Goal: Task Accomplishment & Management: Complete application form

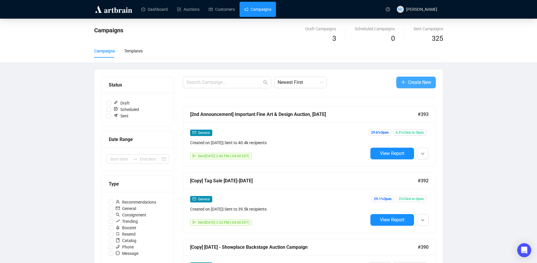
click at [418, 79] on span "Create New" at bounding box center [419, 82] width 23 height 7
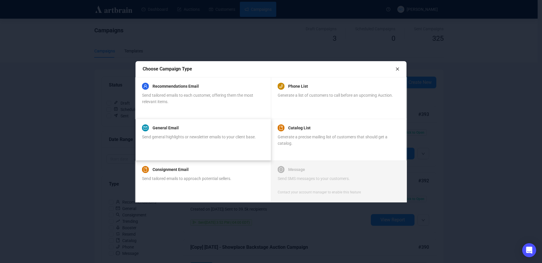
click at [210, 132] on div "General Email Send general highlights or newsletter emails to your client base." at bounding box center [199, 135] width 114 height 22
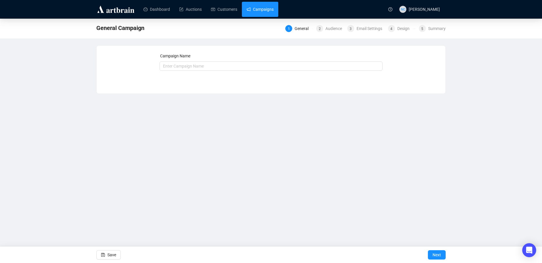
click at [261, 12] on link "Campaigns" at bounding box center [259, 9] width 27 height 15
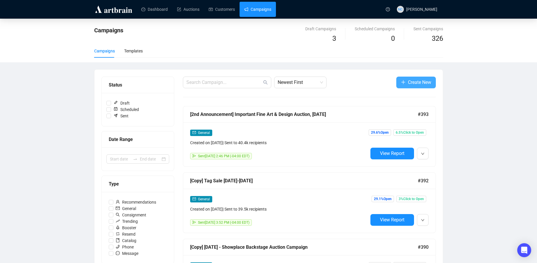
click at [420, 81] on span "Create New" at bounding box center [419, 82] width 23 height 7
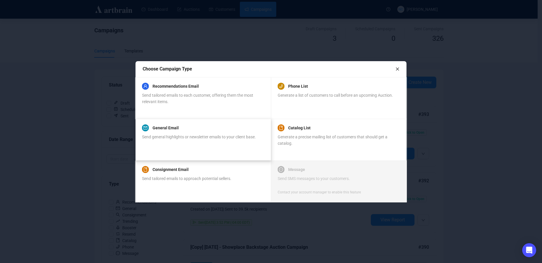
click at [226, 137] on span "Send general highlights or newsletter emails to your client base." at bounding box center [199, 136] width 114 height 5
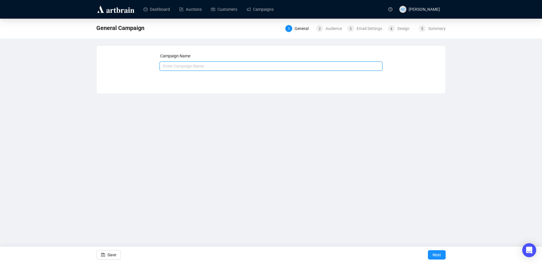
click at [199, 69] on input "text" at bounding box center [270, 65] width 223 height 9
paste input "READY Modern Paintings (Dufy, [PERSON_NAME], [PERSON_NAME]"
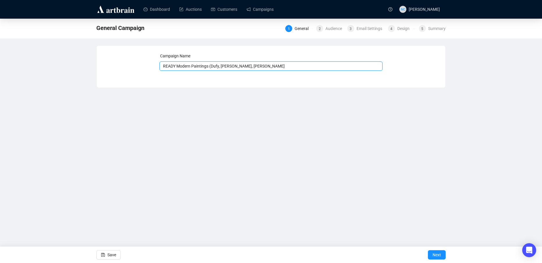
click at [175, 66] on input "READY Modern Paintings (Dufy, [PERSON_NAME], [PERSON_NAME]" at bounding box center [270, 65] width 223 height 9
drag, startPoint x: 176, startPoint y: 66, endPoint x: 153, endPoint y: 66, distance: 23.0
click at [153, 66] on div "Campaign Name READY Modern Paintings (Dufy, van [PERSON_NAME] Save Next" at bounding box center [271, 62] width 335 height 19
type input "MAC - Modern Paintings (Dufy, [PERSON_NAME], [PERSON_NAME]"
click at [440, 254] on span "Next" at bounding box center [436, 254] width 8 height 16
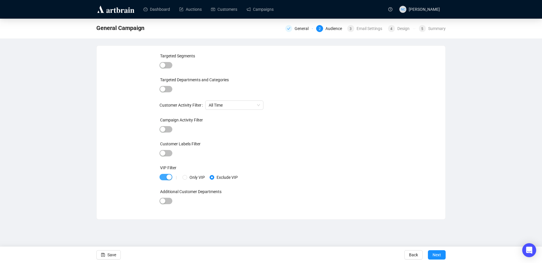
click at [166, 177] on div "button" at bounding box center [168, 176] width 5 height 5
click at [167, 64] on span "button" at bounding box center [165, 65] width 13 height 6
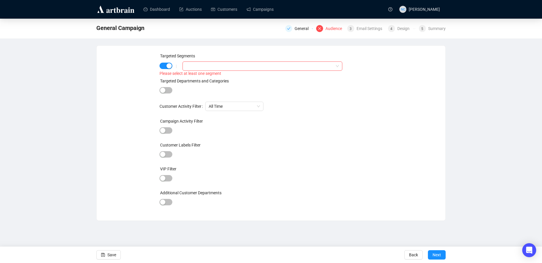
click at [216, 70] on div at bounding box center [262, 65] width 160 height 9
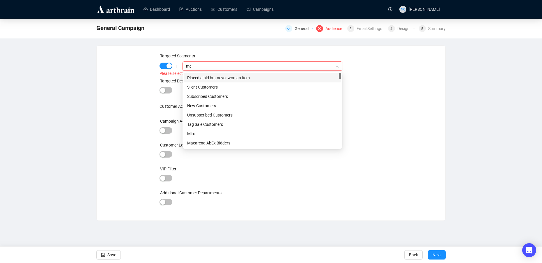
type input "m"
type input "du"
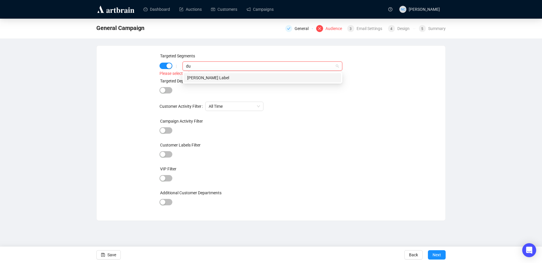
click at [249, 80] on div "[PERSON_NAME] Label" at bounding box center [262, 77] width 150 height 6
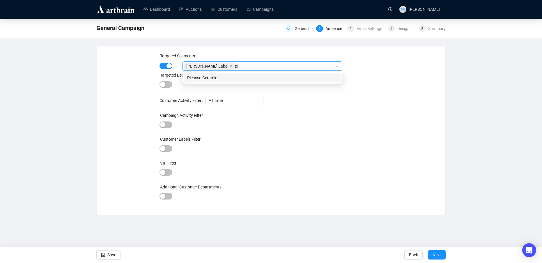
type input "pic"
click at [270, 77] on div "Picasso Ceramic" at bounding box center [262, 77] width 150 height 6
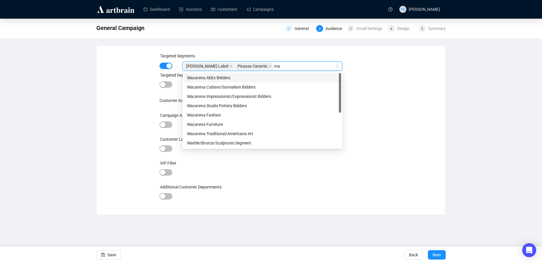
type input "m"
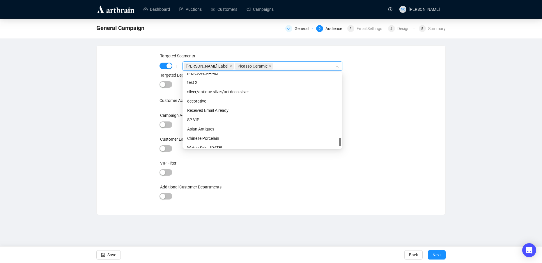
scroll to position [596, 0]
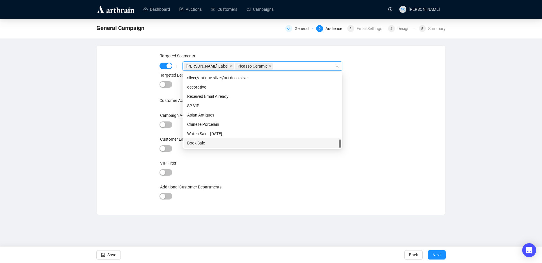
click at [347, 184] on div "Additional Customer Departments" at bounding box center [270, 188] width 223 height 9
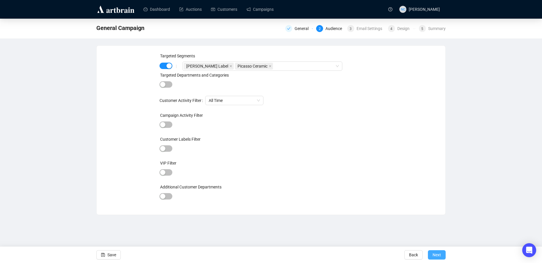
click at [433, 250] on span "Next" at bounding box center [436, 254] width 8 height 16
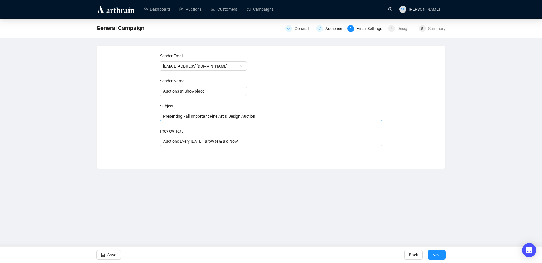
click at [232, 117] on span "Presenting Fall Important Fine Art & Design Auction" at bounding box center [270, 116] width 223 height 5
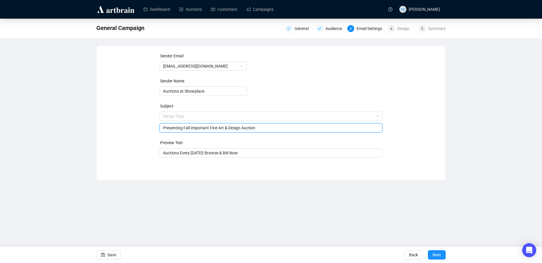
click at [215, 127] on input "Presenting Fall Important Fine Art & Design Auction" at bounding box center [271, 128] width 216 height 6
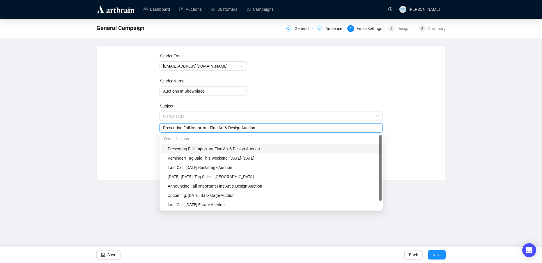
click at [215, 127] on input "Presenting Fall Important Fine Art & Design Auction" at bounding box center [271, 128] width 216 height 6
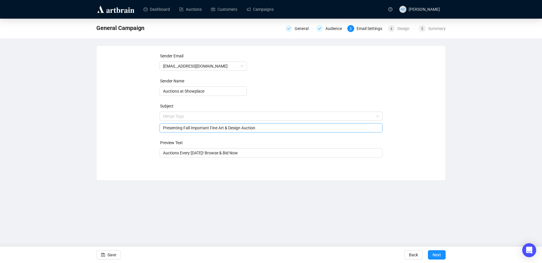
paste input "[PERSON_NAME], [PERSON_NAME], [PERSON_NAME], & More"
paste input "[PERSON_NAME]"
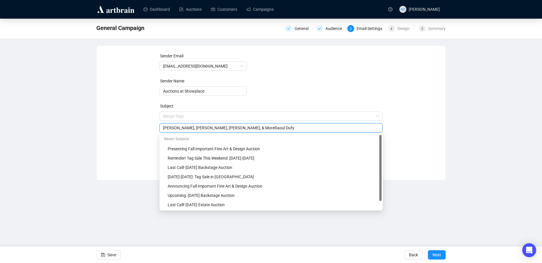
click at [232, 128] on input "[PERSON_NAME], [PERSON_NAME], [PERSON_NAME], & MoreRaoul Dufy" at bounding box center [271, 128] width 216 height 6
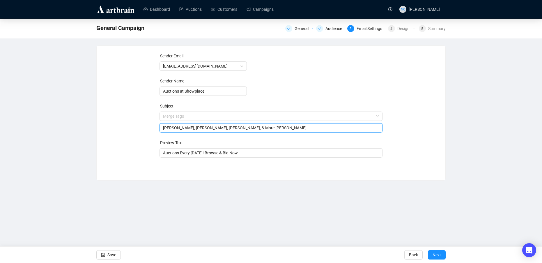
click at [267, 127] on input "[PERSON_NAME], [PERSON_NAME], [PERSON_NAME], & More [PERSON_NAME]" at bounding box center [271, 128] width 216 height 6
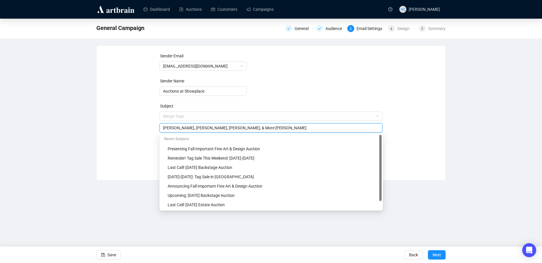
paste input "[PERSON_NAME]"
drag, startPoint x: 214, startPoint y: 127, endPoint x: 140, endPoint y: 127, distance: 74.5
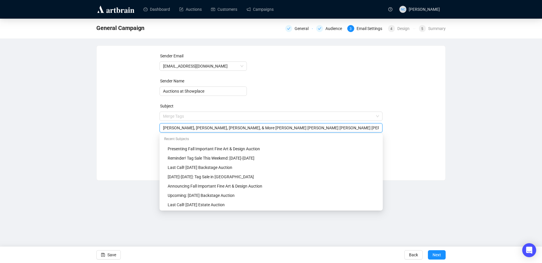
click at [140, 127] on div "Sender Email [EMAIL_ADDRESS][DOMAIN_NAME] Sender Name Auctions at Showplace Sub…" at bounding box center [271, 109] width 335 height 112
drag, startPoint x: 178, startPoint y: 128, endPoint x: 141, endPoint y: 127, distance: 37.0
click at [141, 127] on div "Sender Email [EMAIL_ADDRESS][DOMAIN_NAME] Sender Name Auctions at Showplace Sub…" at bounding box center [271, 109] width 335 height 112
click at [335, 127] on input "[PERSON_NAME] [PERSON_NAME] [PERSON_NAME] [PERSON_NAME] [PERSON_NAME]" at bounding box center [271, 128] width 216 height 6
paste input "& More"
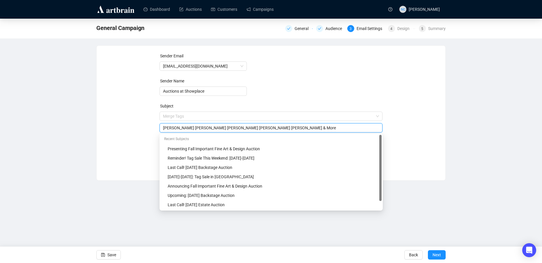
click at [182, 127] on input "[PERSON_NAME] [PERSON_NAME] [PERSON_NAME] [PERSON_NAME] [PERSON_NAME] & More" at bounding box center [271, 128] width 216 height 6
click at [215, 127] on input "[PERSON_NAME], [PERSON_NAME] [PERSON_NAME] [PERSON_NAME] [PERSON_NAME] & More" at bounding box center [271, 128] width 216 height 6
click at [243, 128] on input "[PERSON_NAME], [PERSON_NAME], [PERSON_NAME] [PERSON_NAME] [PERSON_NAME] & More" at bounding box center [271, 128] width 216 height 6
click at [264, 128] on input "[PERSON_NAME], [PERSON_NAME], [PERSON_NAME], [PERSON_NAME] [PERSON_NAME] & More" at bounding box center [271, 128] width 216 height 6
click at [276, 128] on input "[PERSON_NAME], [PERSON_NAME], [PERSON_NAME], [PERSON_NAME] [PERSON_NAME] & More" at bounding box center [271, 128] width 216 height 6
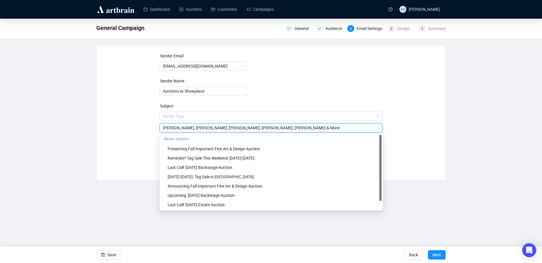
type input "[PERSON_NAME], [PERSON_NAME], [PERSON_NAME], [PERSON_NAME], [PERSON_NAME] & More"
click at [404, 130] on div "Sender Email [EMAIL_ADDRESS][DOMAIN_NAME] Sender Name Auctions at Showplace Sub…" at bounding box center [271, 109] width 335 height 112
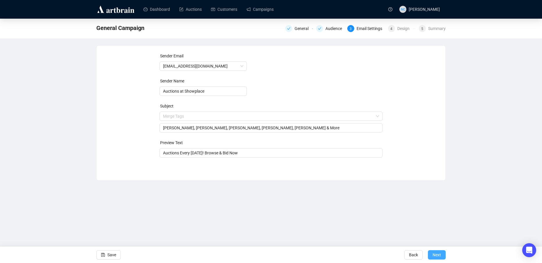
click at [445, 256] on button "Next" at bounding box center [437, 254] width 18 height 9
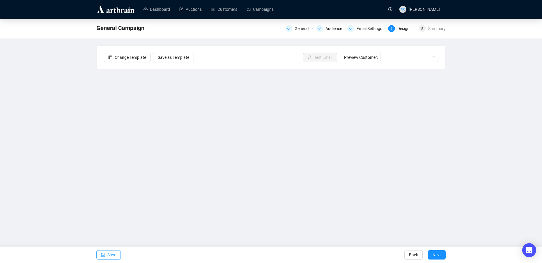
click at [109, 254] on span "Save" at bounding box center [111, 254] width 9 height 16
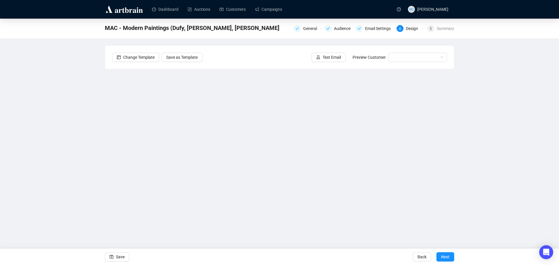
click at [503, 148] on div "MAC - Modern Paintings (Dufy, [PERSON_NAME], [PERSON_NAME] General Audience Ema…" at bounding box center [279, 126] width 559 height 215
click at [119, 254] on span "Save" at bounding box center [120, 257] width 9 height 16
click at [373, 31] on div "Email Settings" at bounding box center [379, 28] width 29 height 7
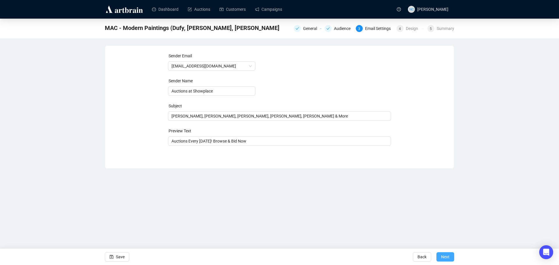
click at [443, 256] on span "Next" at bounding box center [445, 257] width 8 height 16
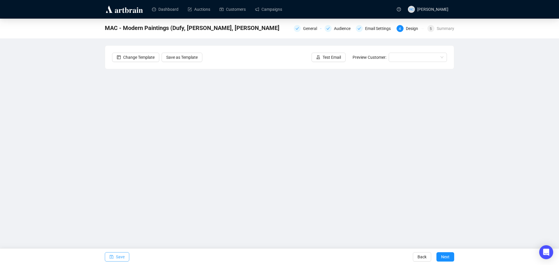
click at [108, 256] on button "Save" at bounding box center [117, 256] width 24 height 9
click at [488, 137] on div "MAC - Modern Paintings (Dufy, [PERSON_NAME], [PERSON_NAME] General Audience Ema…" at bounding box center [279, 126] width 559 height 215
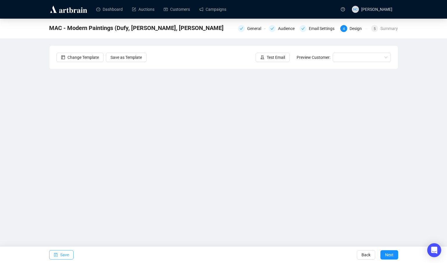
click at [62, 255] on span "Save" at bounding box center [64, 254] width 9 height 16
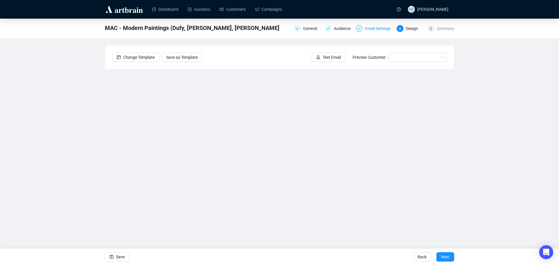
click at [380, 30] on div "Email Settings" at bounding box center [379, 28] width 29 height 7
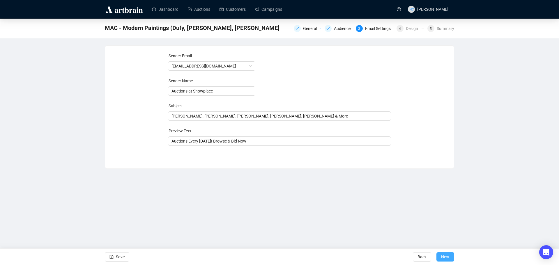
click at [447, 260] on span "Next" at bounding box center [445, 257] width 8 height 16
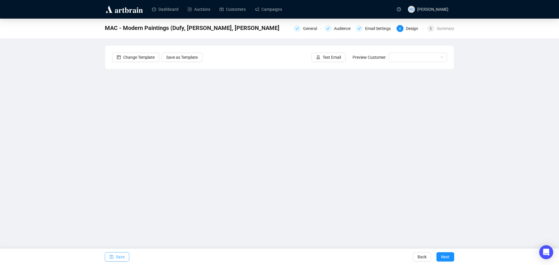
click at [114, 259] on button "Save" at bounding box center [117, 256] width 24 height 9
click at [120, 254] on span "Save" at bounding box center [120, 257] width 9 height 16
click at [332, 57] on span "Test Email" at bounding box center [331, 57] width 18 height 6
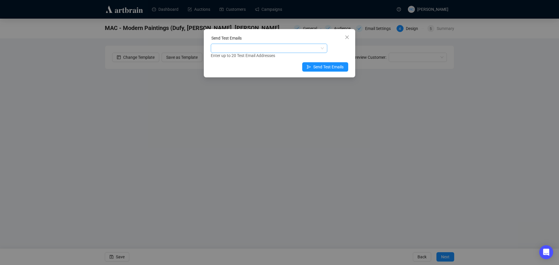
click at [313, 50] on div at bounding box center [266, 48] width 108 height 8
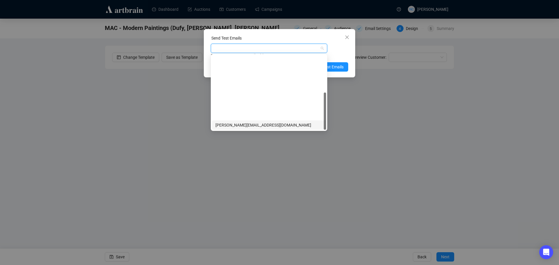
scroll to position [74, 0]
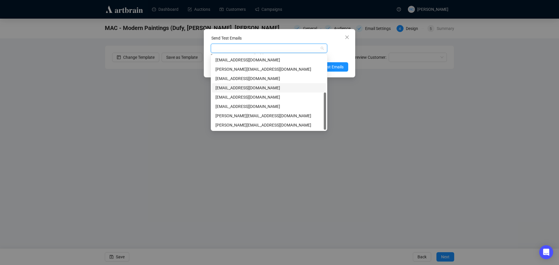
click at [268, 89] on div "[EMAIL_ADDRESS][DOMAIN_NAME]" at bounding box center [268, 88] width 107 height 6
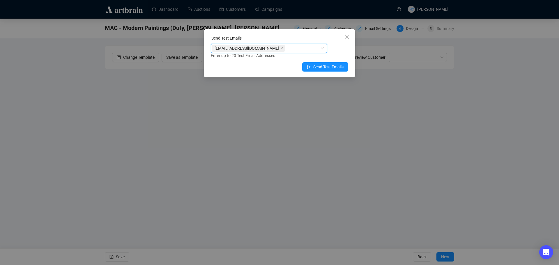
click at [294, 36] on div "Send Test Emails" at bounding box center [279, 39] width 137 height 9
click at [331, 66] on span "Send Test Emails" at bounding box center [328, 67] width 30 height 6
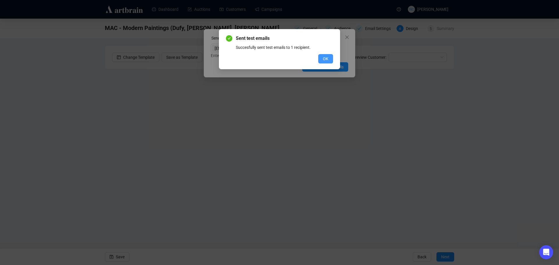
click at [328, 57] on button "OK" at bounding box center [325, 58] width 15 height 9
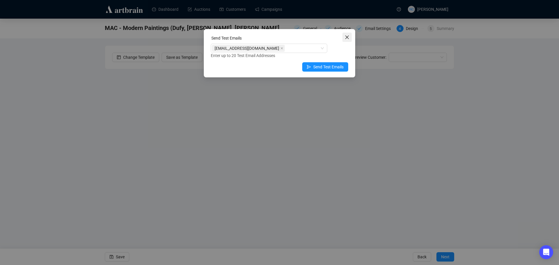
click at [349, 38] on icon "close" at bounding box center [346, 37] width 5 height 5
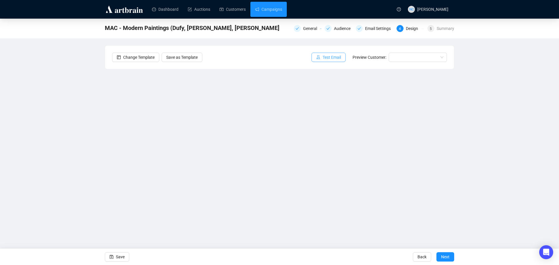
click at [328, 60] on span "Test Email" at bounding box center [331, 57] width 18 height 6
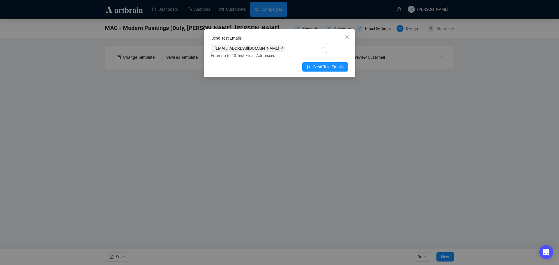
click at [280, 49] on icon "close" at bounding box center [281, 48] width 3 height 3
click at [271, 49] on div at bounding box center [266, 48] width 108 height 8
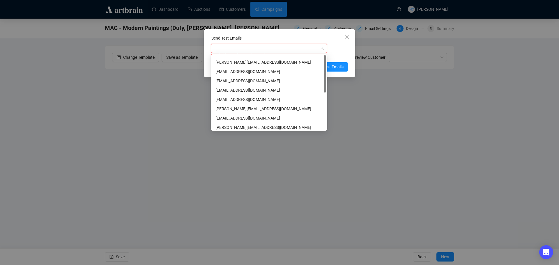
scroll to position [0, 0]
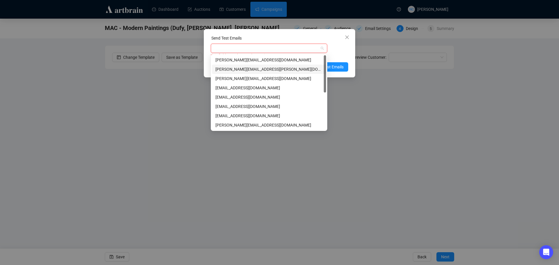
click at [280, 67] on div "[PERSON_NAME][EMAIL_ADDRESS][PERSON_NAME][DOMAIN_NAME]" at bounding box center [268, 69] width 107 height 6
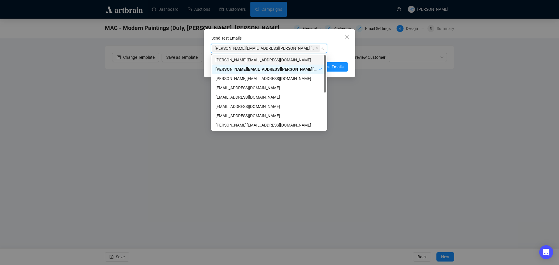
click at [282, 41] on div "Send Test Emails" at bounding box center [279, 39] width 137 height 9
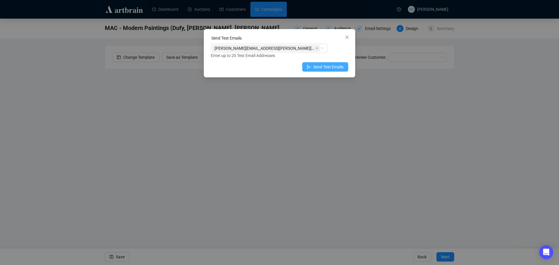
click at [324, 67] on span "Send Test Emails" at bounding box center [328, 67] width 30 height 6
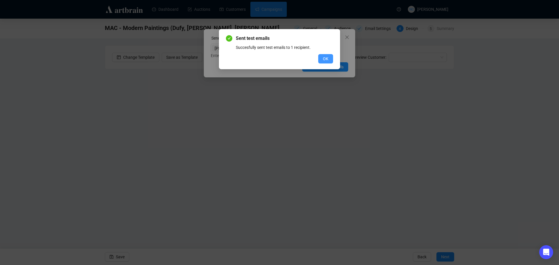
click at [324, 60] on span "OK" at bounding box center [326, 59] width 6 height 6
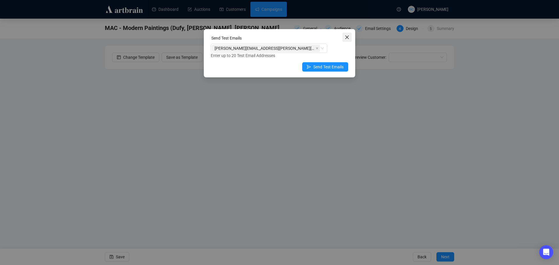
click at [347, 40] on button "Close" at bounding box center [346, 37] width 9 height 9
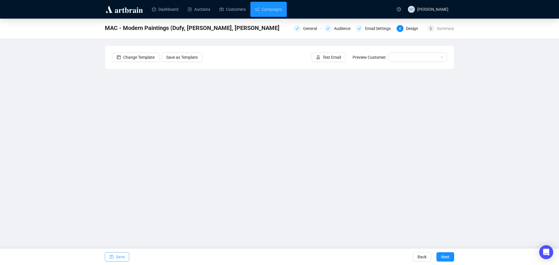
click at [118, 255] on span "Save" at bounding box center [120, 257] width 9 height 16
click at [113, 256] on icon "save" at bounding box center [111, 257] width 4 height 4
click at [322, 56] on button "Test Email" at bounding box center [328, 57] width 34 height 9
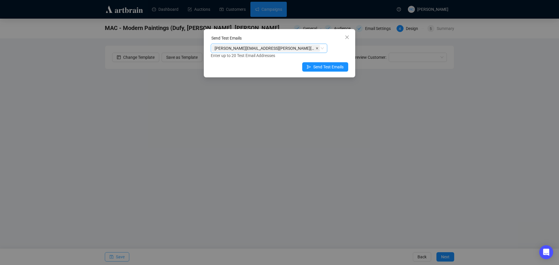
click at [315, 49] on icon "close" at bounding box center [316, 48] width 3 height 3
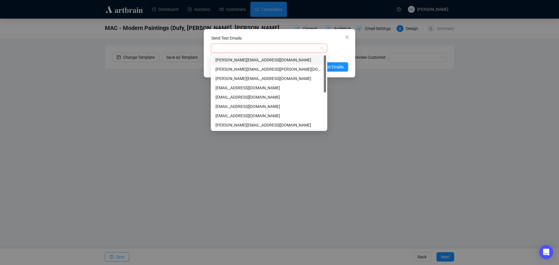
click at [290, 49] on div at bounding box center [266, 48] width 108 height 8
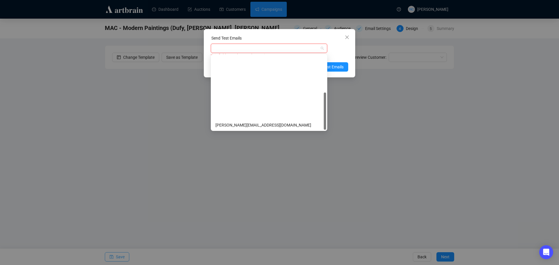
scroll to position [74, 0]
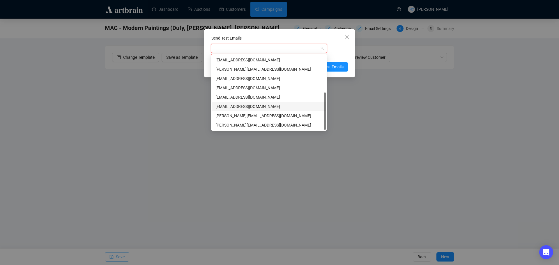
click at [284, 107] on div "[EMAIL_ADDRESS][DOMAIN_NAME]" at bounding box center [268, 106] width 107 height 6
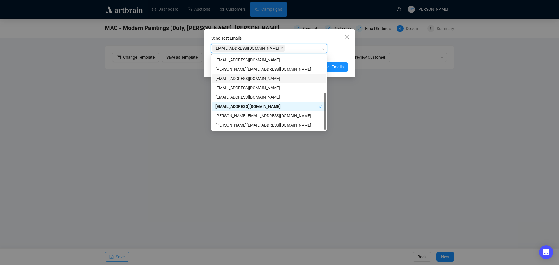
click at [337, 54] on div "Enter up to 20 Test Email Addresses" at bounding box center [279, 55] width 137 height 7
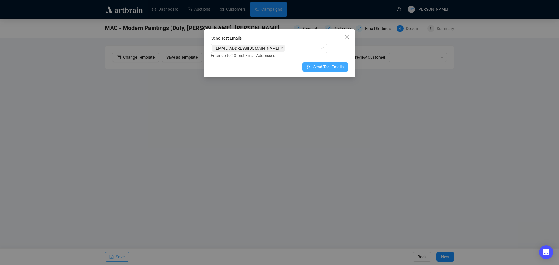
click at [333, 65] on span "Send Test Emails" at bounding box center [328, 67] width 30 height 6
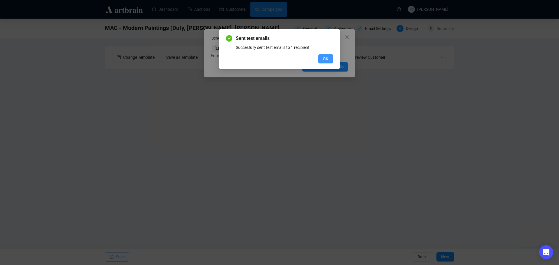
click at [327, 57] on span "OK" at bounding box center [326, 59] width 6 height 6
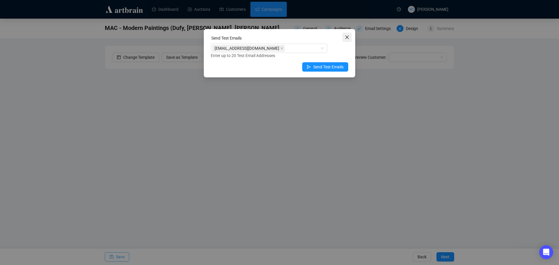
click at [347, 37] on icon "close" at bounding box center [346, 36] width 3 height 3
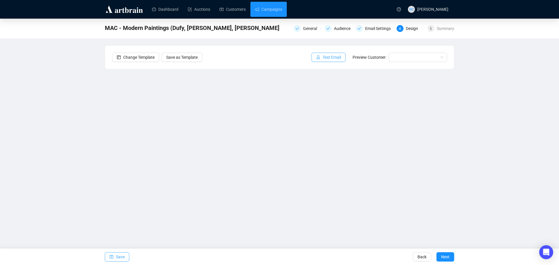
click at [330, 57] on span "Test Email" at bounding box center [331, 57] width 18 height 6
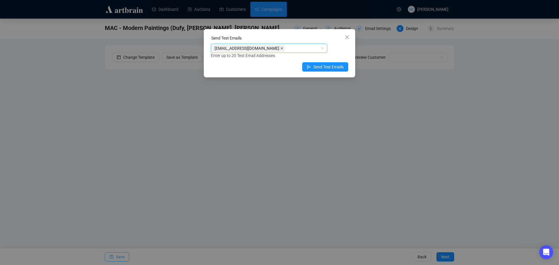
click at [280, 49] on icon "close" at bounding box center [281, 48] width 3 height 3
click at [269, 49] on div at bounding box center [266, 48] width 108 height 8
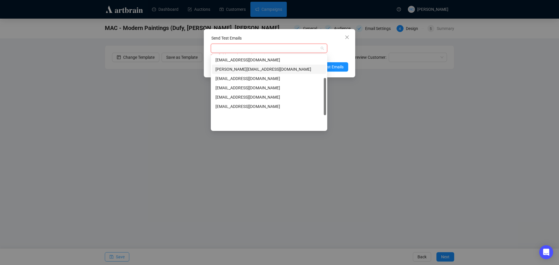
scroll to position [0, 0]
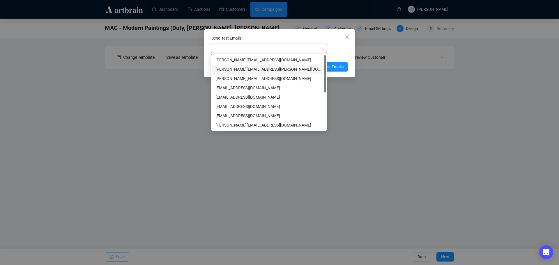
click at [275, 69] on div "[PERSON_NAME][EMAIL_ADDRESS][PERSON_NAME][DOMAIN_NAME]" at bounding box center [268, 69] width 107 height 6
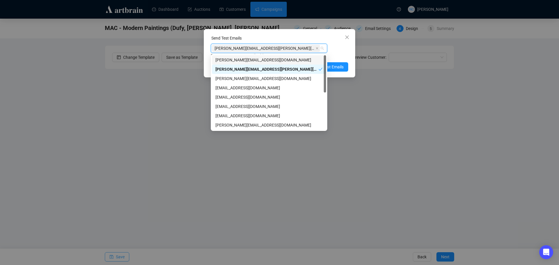
click at [288, 41] on div "Send Test Emails" at bounding box center [279, 39] width 137 height 9
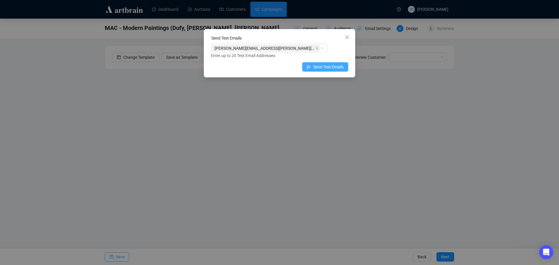
click at [327, 68] on span "Send Test Emails" at bounding box center [328, 67] width 30 height 6
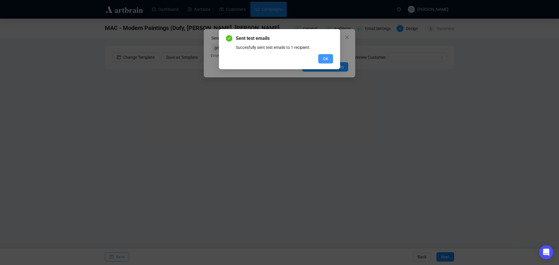
click at [325, 60] on span "OK" at bounding box center [326, 59] width 6 height 6
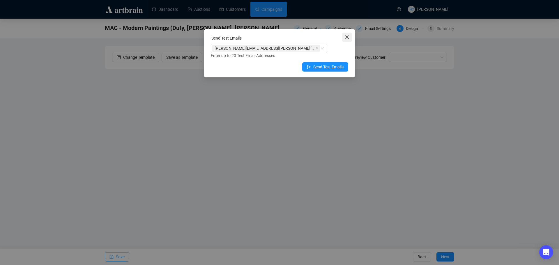
click at [345, 39] on icon "close" at bounding box center [346, 36] width 3 height 3
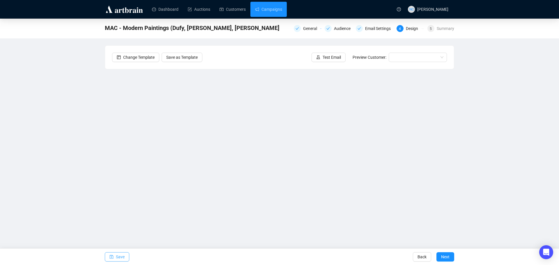
drag, startPoint x: 78, startPoint y: 110, endPoint x: 82, endPoint y: 111, distance: 4.5
click at [78, 110] on div "MAC - Modern Paintings (Dufy, [PERSON_NAME], [PERSON_NAME] General Audience Ema…" at bounding box center [279, 126] width 559 height 215
click at [79, 60] on div "MAC - Modern Paintings (Dufy, [PERSON_NAME], [PERSON_NAME] General Audience Ema…" at bounding box center [279, 126] width 559 height 215
click at [356, 241] on div "Dashboard Auctions Customers Campaigns NC [PERSON_NAME] - Modern Paintings (Duf…" at bounding box center [279, 132] width 559 height 265
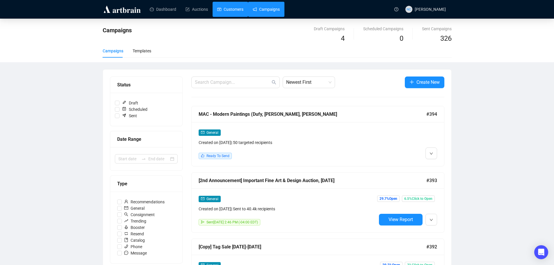
click at [238, 10] on link "Customers" at bounding box center [230, 9] width 26 height 15
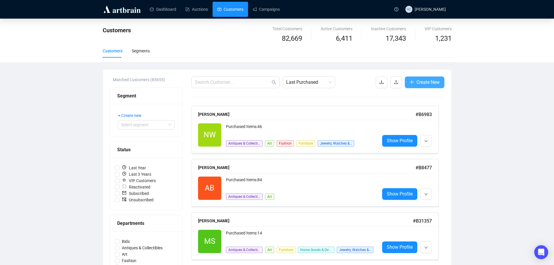
click at [419, 84] on span "Create New" at bounding box center [428, 82] width 23 height 7
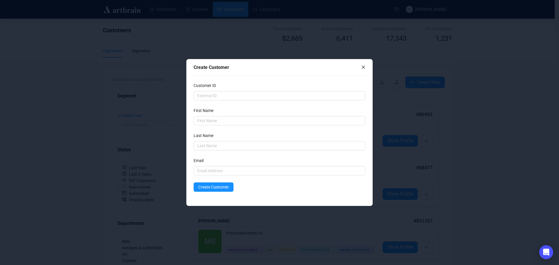
click at [365, 68] on div "Create Customer" at bounding box center [280, 67] width 186 height 16
click at [363, 67] on icon "close" at bounding box center [363, 67] width 3 height 3
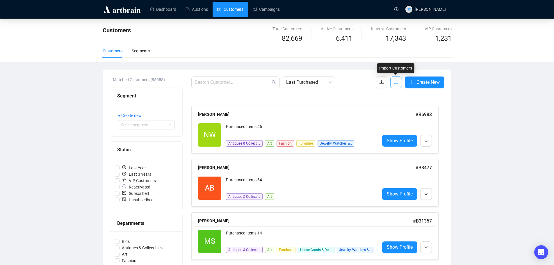
click at [395, 80] on icon "upload" at bounding box center [396, 82] width 5 height 5
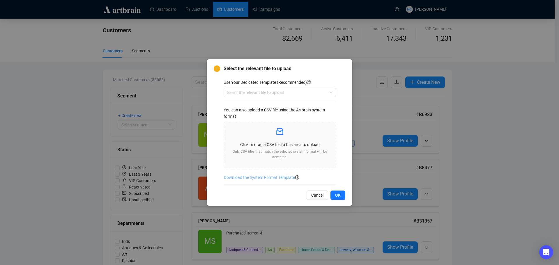
click at [266, 178] on span "Download the System Format Template" at bounding box center [259, 177] width 71 height 6
click at [319, 195] on span "Cancel" at bounding box center [317, 195] width 12 height 6
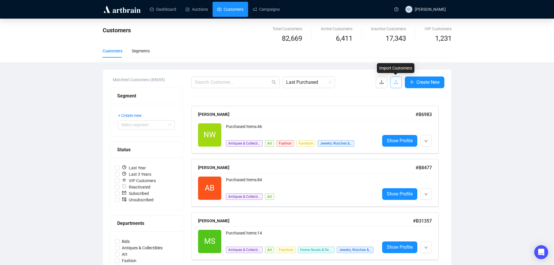
click at [397, 83] on icon "upload" at bounding box center [396, 82] width 5 height 5
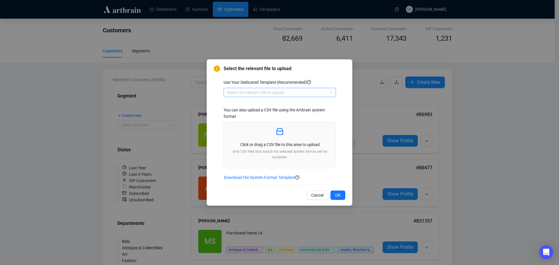
click at [275, 93] on input "search" at bounding box center [277, 92] width 100 height 9
click at [261, 113] on div "Customers" at bounding box center [279, 113] width 103 height 6
click at [267, 143] on p "Click or drag a CSV file to this area to upload" at bounding box center [279, 144] width 102 height 6
click at [273, 135] on p at bounding box center [279, 132] width 102 height 10
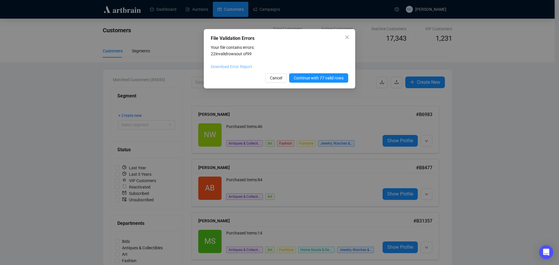
click at [237, 68] on link "Download Error Report" at bounding box center [231, 66] width 41 height 5
click at [272, 76] on span "Cancel" at bounding box center [276, 78] width 12 height 6
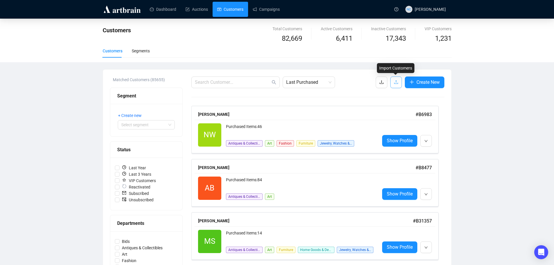
click at [399, 83] on button "button" at bounding box center [396, 83] width 12 height 12
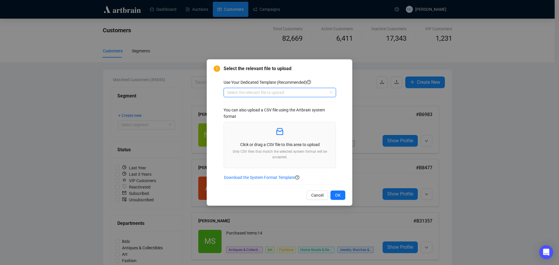
click at [284, 95] on input "search" at bounding box center [277, 92] width 100 height 9
click at [280, 113] on div "Customers" at bounding box center [279, 113] width 103 height 6
click at [262, 148] on div "Click or drag a CSV file to this area to upload Only CSV files that match the s…" at bounding box center [279, 145] width 102 height 37
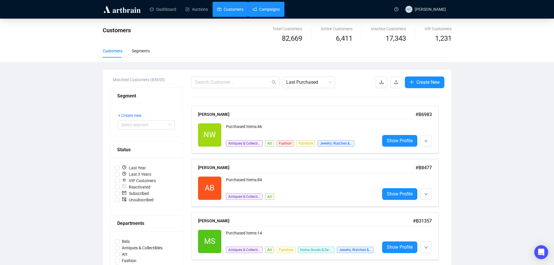
click at [263, 11] on link "Campaigns" at bounding box center [266, 9] width 27 height 15
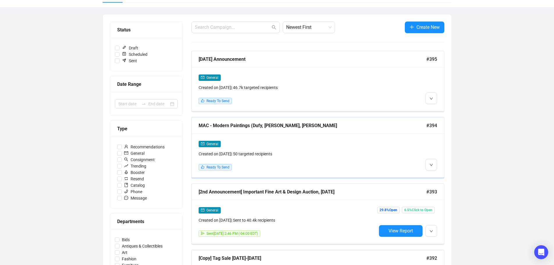
scroll to position [58, 0]
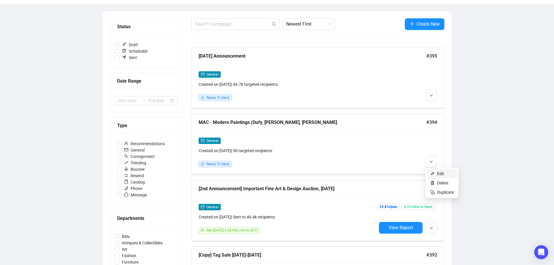
click at [437, 173] on span "Edit" at bounding box center [440, 173] width 7 height 5
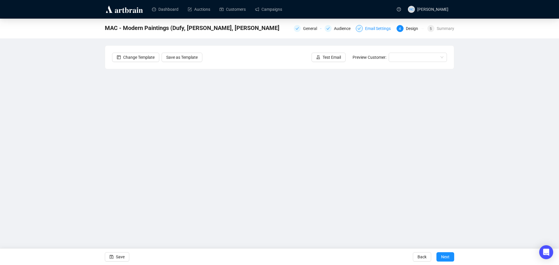
click at [379, 28] on div "Email Settings" at bounding box center [379, 28] width 29 height 7
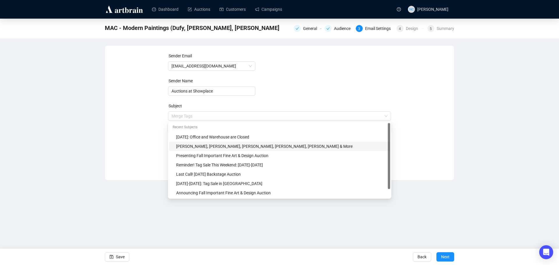
click at [183, 116] on span "Merge Tags Raoul Dufy, Kees van Dongen, Marino Marini, Jean-Louis Forain, Mauri…" at bounding box center [279, 122] width 223 height 16
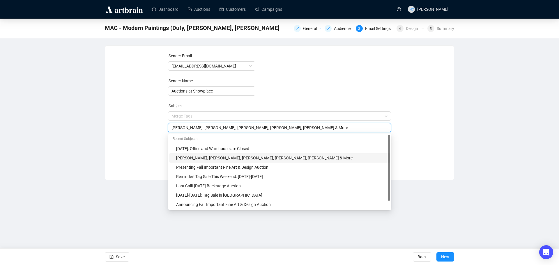
drag, startPoint x: 183, startPoint y: 128, endPoint x: 169, endPoint y: 128, distance: 13.4
click at [169, 128] on div "[PERSON_NAME], [PERSON_NAME], [PERSON_NAME], [PERSON_NAME], [PERSON_NAME] & More" at bounding box center [279, 127] width 223 height 9
click at [191, 127] on input "Dufy, Kees van Dongen, Marino Marini, Jean-Louis Forain, Maurice de Vlaminck & …" at bounding box center [279, 128] width 216 height 6
drag, startPoint x: 220, startPoint y: 128, endPoint x: 206, endPoint y: 128, distance: 14.0
click at [206, 128] on input "Dufy, van Dongen, Marino Marini, Jean-Louis Forain, Maurice de Vlaminck & More" at bounding box center [279, 128] width 216 height 6
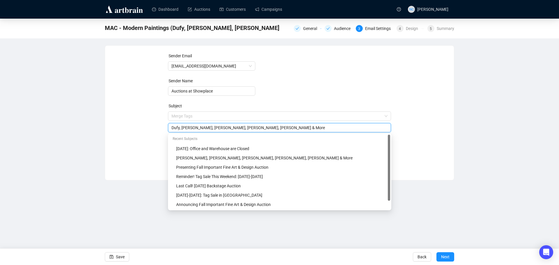
drag, startPoint x: 239, startPoint y: 128, endPoint x: 221, endPoint y: 127, distance: 18.1
click at [220, 127] on input "Dufy, van Dongen, Marini, Jean-Louis Forain, Maurice de Vlaminck & More" at bounding box center [279, 128] width 216 height 6
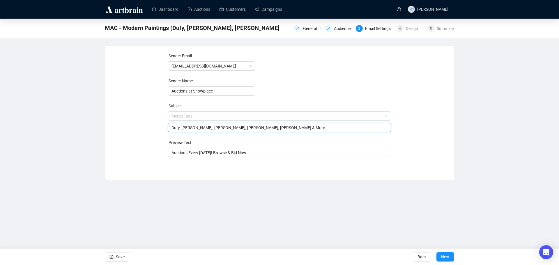
drag, startPoint x: 249, startPoint y: 128, endPoint x: 234, endPoint y: 127, distance: 14.9
click at [234, 127] on input "Dufy, van Dongen, Marini, JForain, Maurice de Vlaminck & More" at bounding box center [279, 128] width 216 height 6
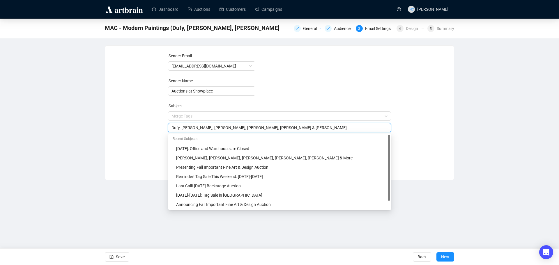
click at [280, 129] on input "Dufy, van Dongen, Marini, JForain, de Vlaminck & More" at bounding box center [279, 128] width 216 height 6
click at [220, 128] on input "Dufy, van Dongen, Marini, JForain, de Vlaminck & More" at bounding box center [279, 128] width 216 height 6
click at [282, 127] on input "Dufy, van Dongen, Marini, Forain, de Vlaminck & More" at bounding box center [279, 128] width 216 height 6
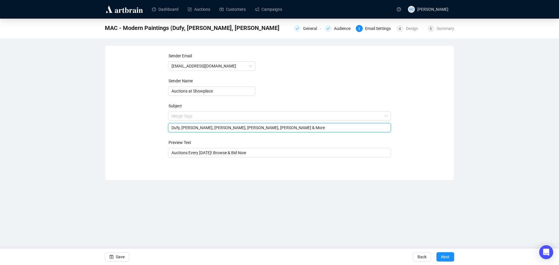
paste input "- May 1st Important Fine Art & Design Auction"
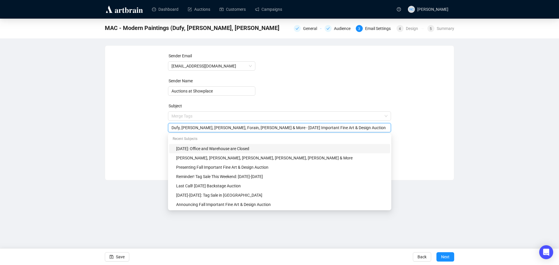
drag, startPoint x: 273, startPoint y: 127, endPoint x: 287, endPoint y: 128, distance: 13.8
click at [287, 128] on input "Dufy, van Dongen, Marini, Forain, de Vlaminck & More - May 1st Important Fine A…" at bounding box center [279, 128] width 216 height 6
click at [362, 127] on input "Dufy, van Dongen, Marini, Forain, de Vlaminck & More - Oct 23rd Important Fine …" at bounding box center [279, 128] width 216 height 6
type input "Dufy, van Dongen, Marini, Forain, de Vlaminck & More - Oct 23rd Important Fine …"
click at [440, 141] on div "Sender Email auctions@nyshowplace.com Sender Name Auctions at Showplace Subject…" at bounding box center [279, 109] width 335 height 112
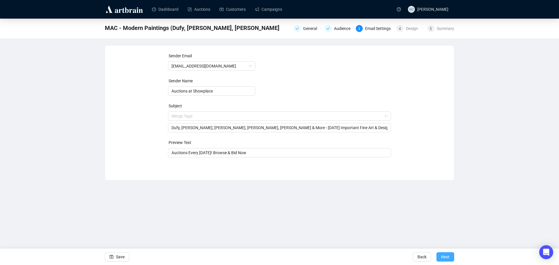
click at [446, 257] on span "Next" at bounding box center [445, 257] width 8 height 16
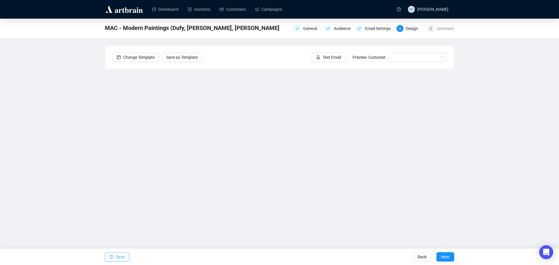
click at [120, 255] on span "Save" at bounding box center [120, 257] width 9 height 16
click at [334, 56] on span "Test Email" at bounding box center [331, 57] width 18 height 6
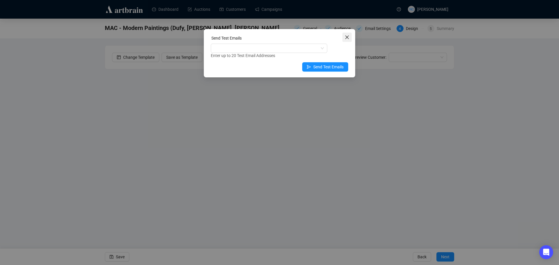
click at [347, 38] on icon "close" at bounding box center [346, 36] width 3 height 3
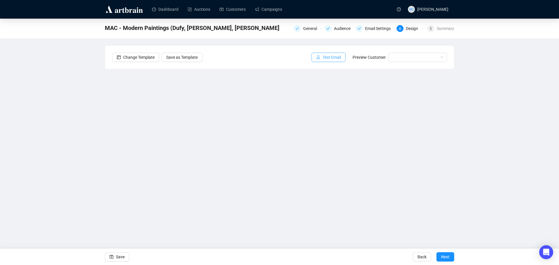
click at [336, 55] on span "Test Email" at bounding box center [331, 57] width 18 height 6
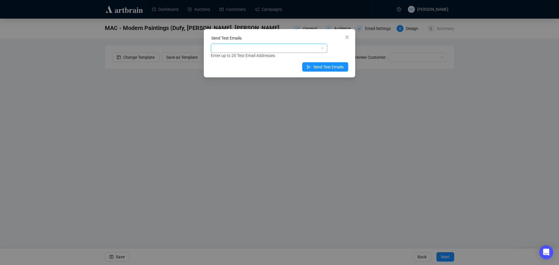
click at [288, 49] on div at bounding box center [266, 48] width 108 height 8
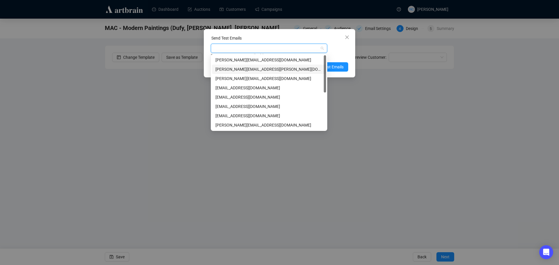
click at [273, 69] on div "[PERSON_NAME][EMAIL_ADDRESS][PERSON_NAME][DOMAIN_NAME]" at bounding box center [268, 69] width 107 height 6
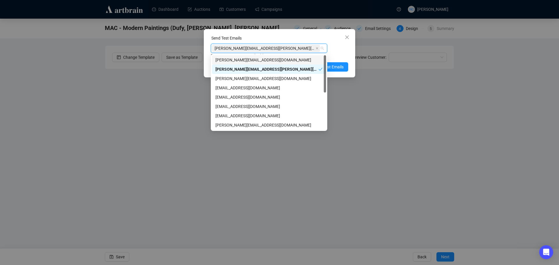
click at [282, 39] on div "Send Test Emails" at bounding box center [279, 39] width 137 height 9
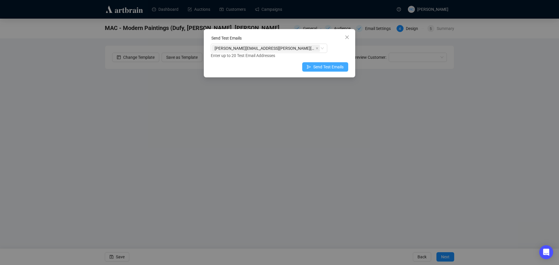
click at [338, 67] on span "Send Test Emails" at bounding box center [328, 67] width 30 height 6
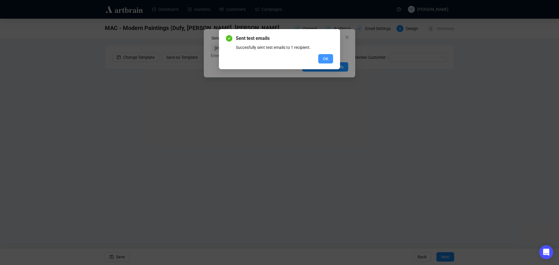
click at [326, 61] on span "OK" at bounding box center [326, 59] width 6 height 6
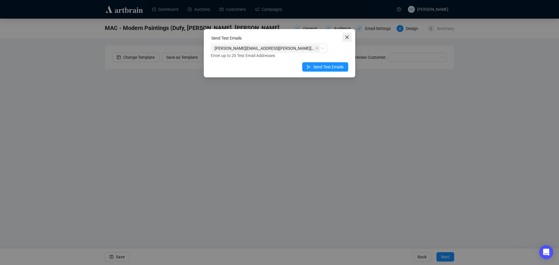
click at [347, 38] on icon "close" at bounding box center [346, 36] width 3 height 3
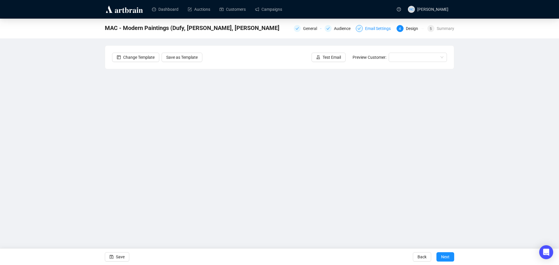
click at [380, 30] on div "Email Settings" at bounding box center [379, 28] width 29 height 7
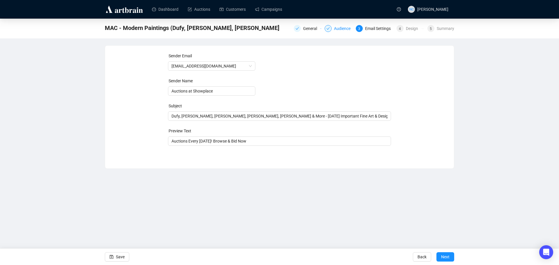
click at [344, 29] on div "Audience" at bounding box center [344, 28] width 20 height 7
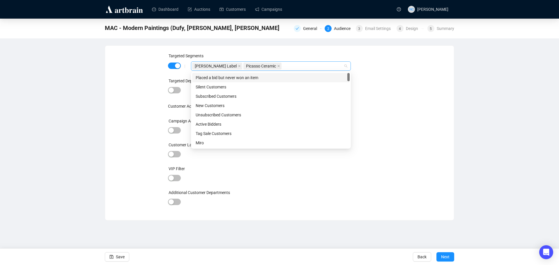
click at [287, 66] on div "Raoul Dufy Label Picasso Ceramic" at bounding box center [267, 66] width 151 height 8
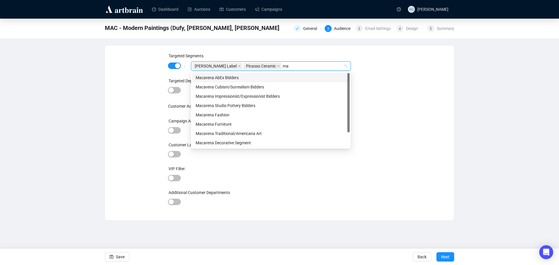
type input "m"
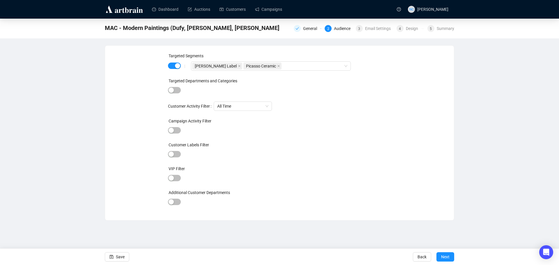
click at [379, 84] on div "Targeted Departments and Categories" at bounding box center [279, 82] width 223 height 9
click at [109, 258] on icon "save" at bounding box center [111, 257] width 4 height 4
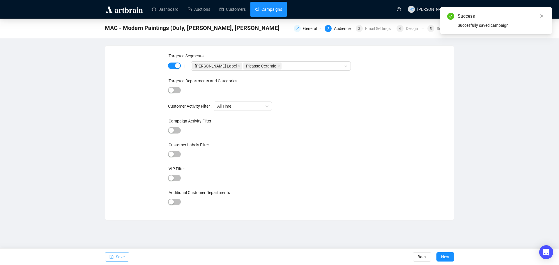
click at [274, 12] on link "Campaigns" at bounding box center [268, 9] width 27 height 15
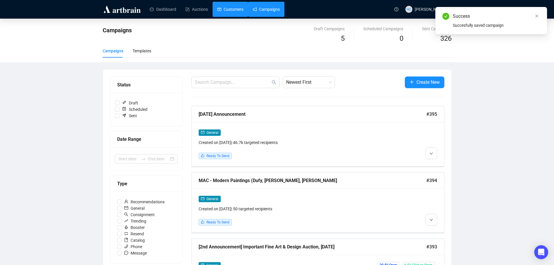
click at [236, 4] on link "Customers" at bounding box center [230, 9] width 26 height 15
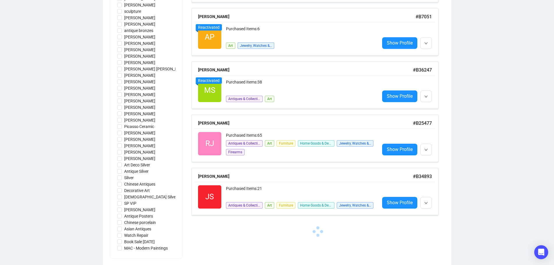
scroll to position [423, 0]
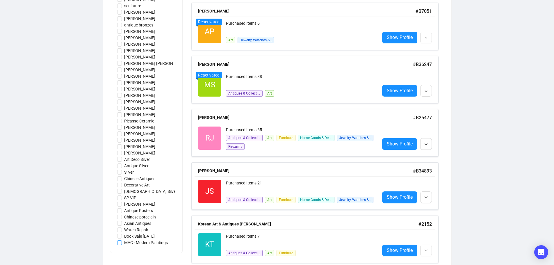
click at [118, 242] on input "MAC - Modern Paintings" at bounding box center [119, 242] width 5 height 5
checkbox input "true"
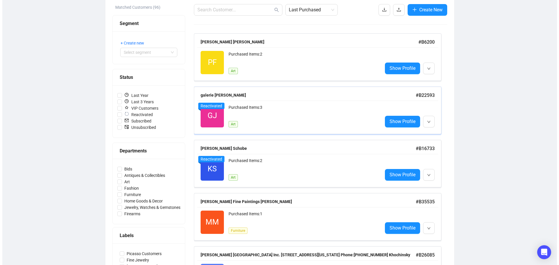
scroll to position [0, 0]
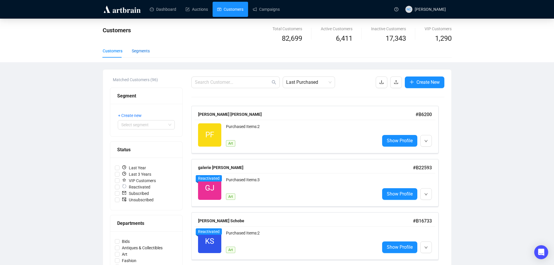
click at [140, 50] on div "Segments" at bounding box center [141, 51] width 18 height 6
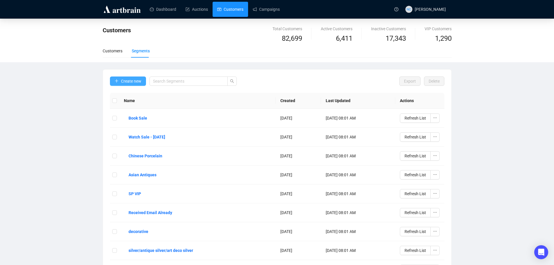
click at [136, 80] on span "Create new" at bounding box center [131, 81] width 20 height 6
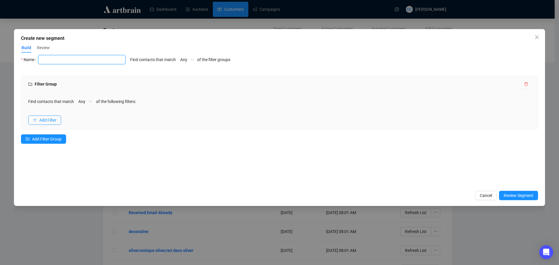
click at [84, 59] on input "text" at bounding box center [81, 59] width 87 height 9
type input "MAC- Modern Paintings"
click at [50, 119] on span "Add Filter" at bounding box center [47, 120] width 17 height 6
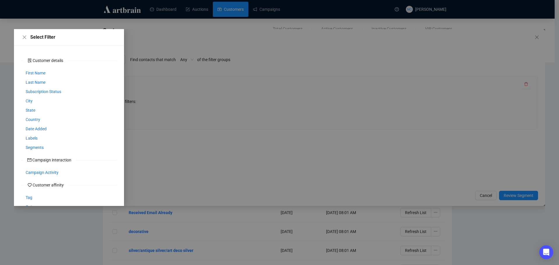
scroll to position [29, 0]
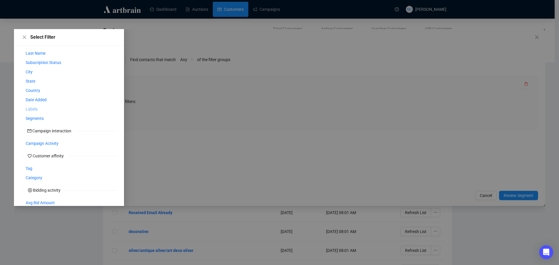
click at [30, 111] on span "Labels" at bounding box center [32, 109] width 12 height 6
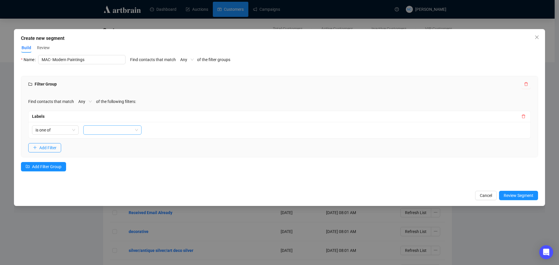
click at [101, 130] on div at bounding box center [109, 130] width 50 height 8
type input "mode"
click at [105, 140] on div "MAC - Modern Paintings" at bounding box center [112, 141] width 49 height 6
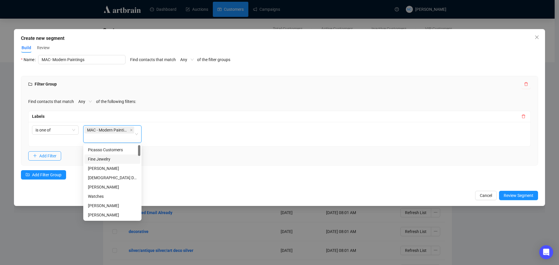
click at [168, 170] on div "Filter Group Find contacts that match Any of the following filters: Labels is o…" at bounding box center [279, 131] width 517 height 111
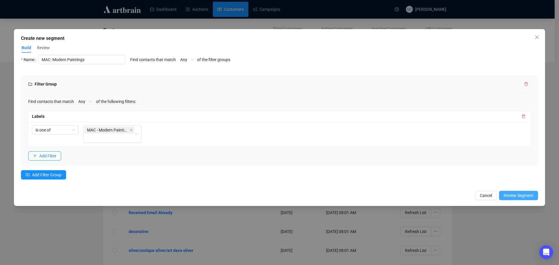
click at [517, 196] on span "Review Segment" at bounding box center [518, 195] width 30 height 6
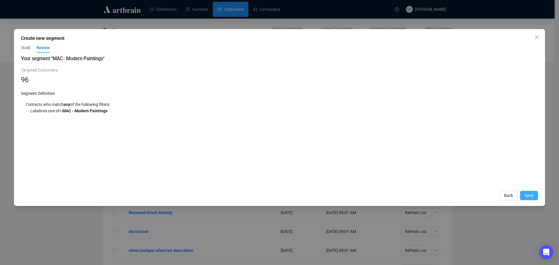
click at [531, 196] on span "Save" at bounding box center [528, 195] width 9 height 6
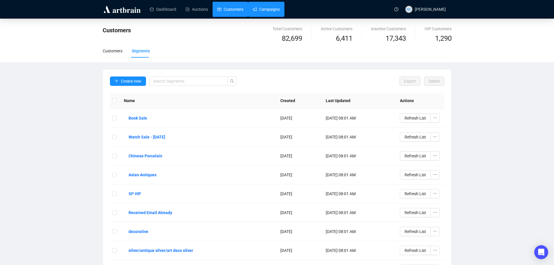
click at [266, 5] on link "Campaigns" at bounding box center [266, 9] width 27 height 15
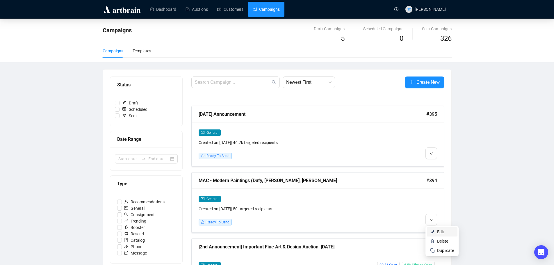
click at [441, 231] on span "Edit" at bounding box center [440, 232] width 7 height 5
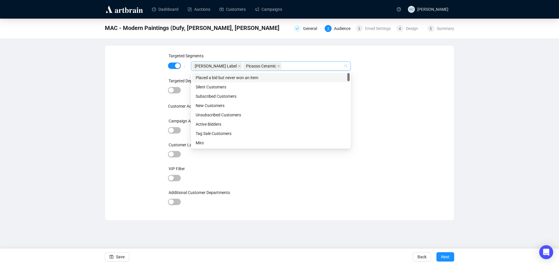
click at [291, 68] on div "Raoul Dufy Label Picasso Ceramic" at bounding box center [267, 66] width 151 height 8
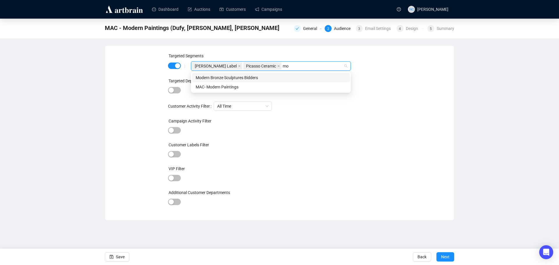
type input "mod"
click at [281, 84] on div "MAC- Modern Paintings" at bounding box center [271, 87] width 150 height 6
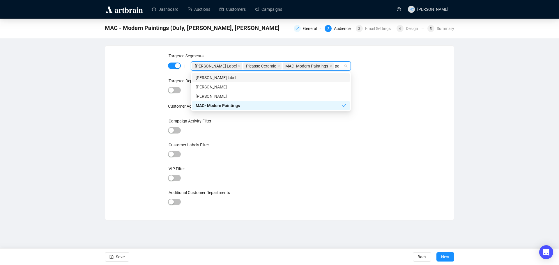
type input "p"
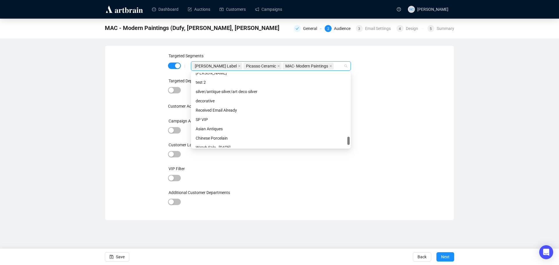
scroll to position [605, 0]
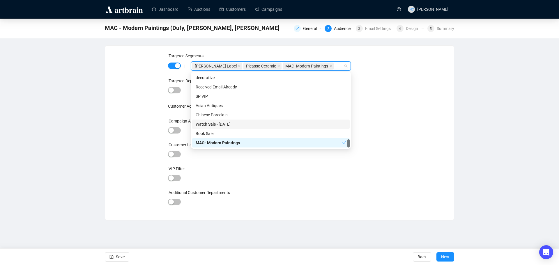
click at [414, 148] on div "Targeted Segments | Raoul Dufy Label Picasso Ceramic MAC- Modern Paintings Targ…" at bounding box center [279, 133] width 335 height 161
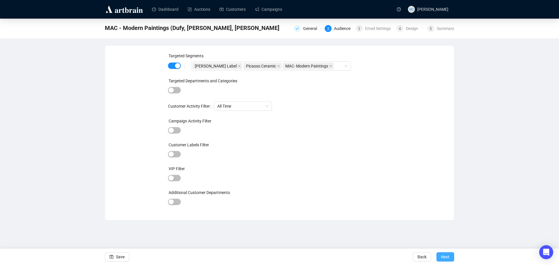
click at [450, 257] on button "Next" at bounding box center [445, 256] width 18 height 9
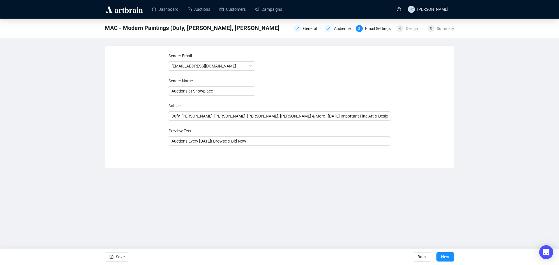
click at [450, 257] on button "Next" at bounding box center [445, 256] width 18 height 9
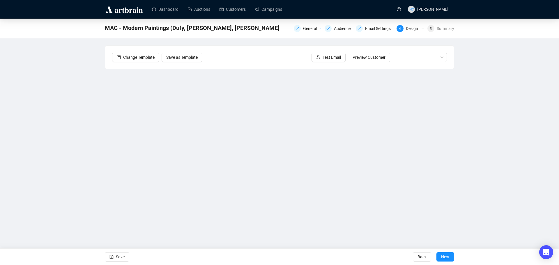
click at [450, 257] on button "Next" at bounding box center [445, 256] width 18 height 9
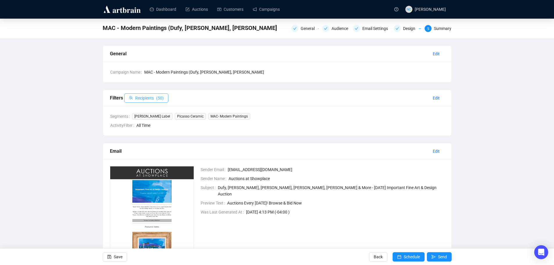
click at [153, 97] on button "Recipients ( 50 )" at bounding box center [146, 97] width 44 height 9
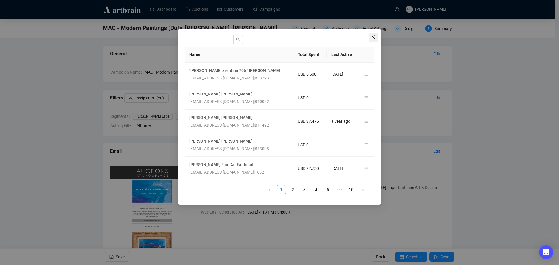
click at [373, 36] on icon "close" at bounding box center [373, 37] width 5 height 5
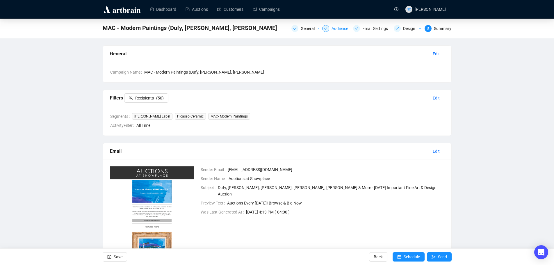
click at [338, 29] on div "Audience" at bounding box center [342, 28] width 20 height 7
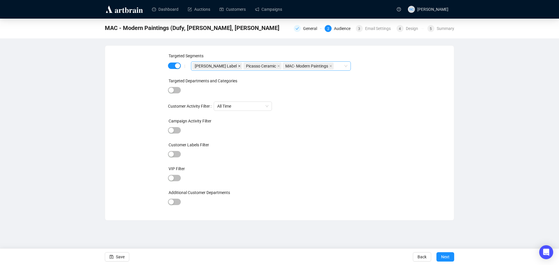
click at [238, 65] on icon "close" at bounding box center [239, 66] width 3 height 3
click at [227, 65] on icon "close" at bounding box center [227, 66] width 3 height 3
click at [441, 28] on div "Summary" at bounding box center [444, 28] width 17 height 7
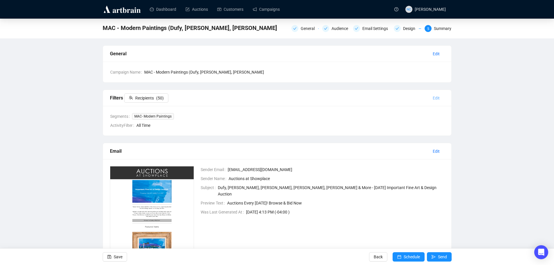
click at [434, 98] on span "Edit" at bounding box center [436, 98] width 7 height 6
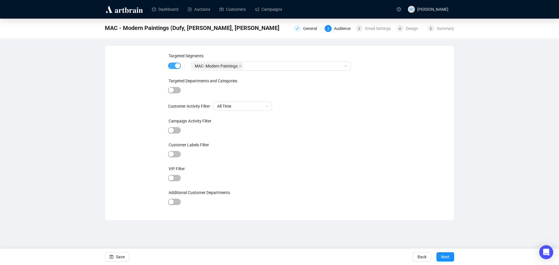
click at [175, 64] on div "button" at bounding box center [177, 65] width 5 height 5
click at [443, 31] on div "Summary" at bounding box center [444, 28] width 17 height 7
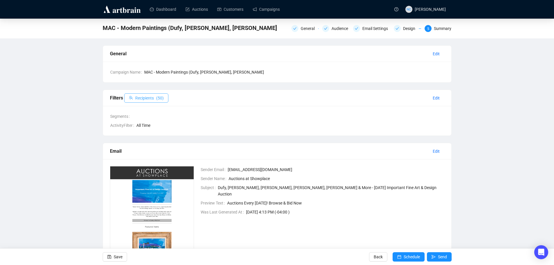
click at [160, 99] on span "( 50 )" at bounding box center [160, 98] width 8 height 6
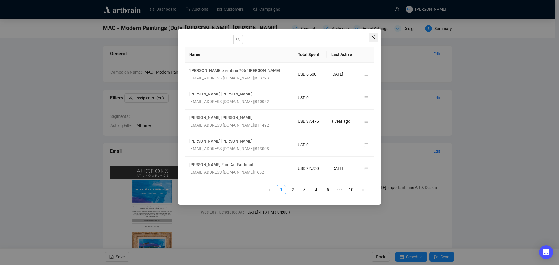
click at [372, 39] on icon "close" at bounding box center [373, 37] width 5 height 5
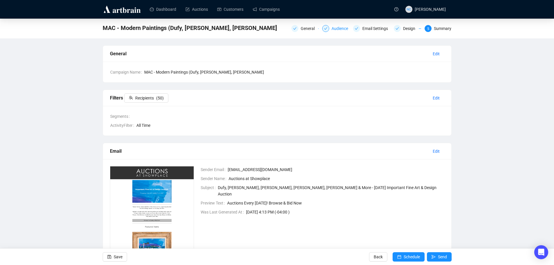
click at [338, 27] on div "Audience" at bounding box center [342, 28] width 20 height 7
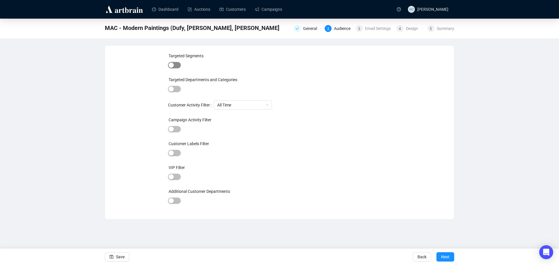
click at [174, 66] on button "button" at bounding box center [174, 65] width 13 height 6
click at [178, 67] on div "|" at bounding box center [184, 66] width 13 height 5
click at [210, 69] on div at bounding box center [267, 66] width 151 height 8
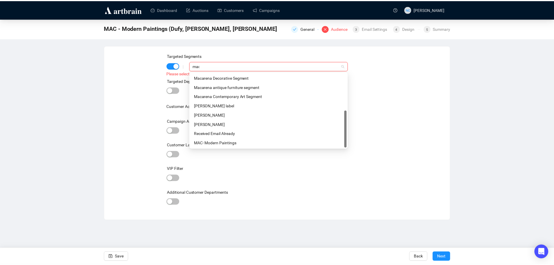
scroll to position [28, 0]
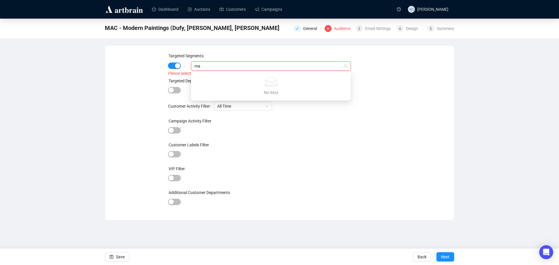
type input "m"
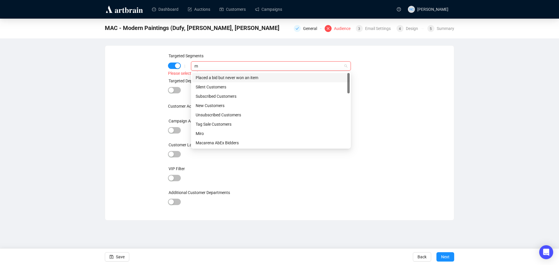
type input "mo"
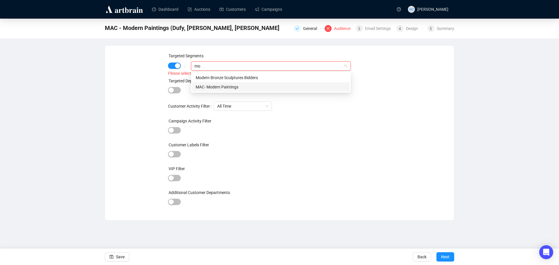
click at [259, 84] on div "MAC- Modern Paintings" at bounding box center [270, 86] width 157 height 9
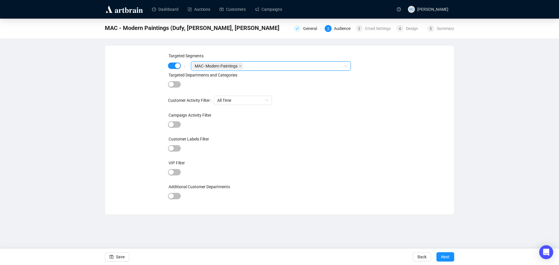
click at [427, 140] on div "Targeted Segments | MAC- Modern Paintings MAC- Modern Paintings Targeted Depart…" at bounding box center [279, 130] width 335 height 155
click at [445, 258] on span "Next" at bounding box center [445, 257] width 8 height 16
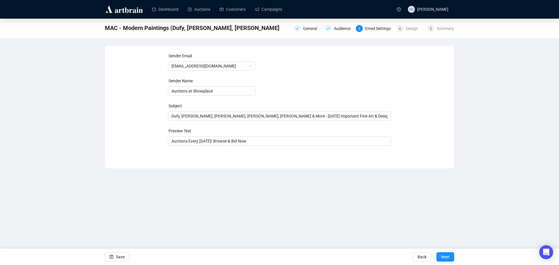
click at [445, 258] on span "Next" at bounding box center [445, 257] width 8 height 16
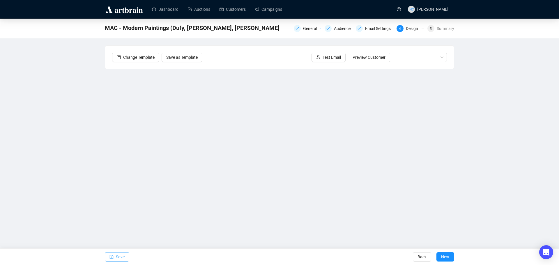
click at [117, 254] on span "Save" at bounding box center [120, 257] width 9 height 16
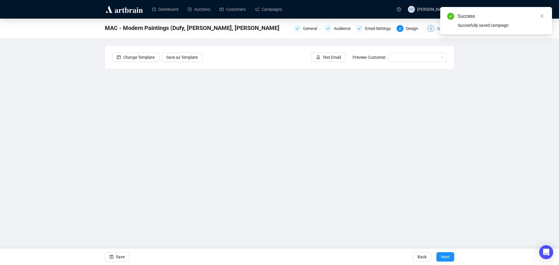
click at [436, 29] on div "5 Summary" at bounding box center [440, 28] width 27 height 7
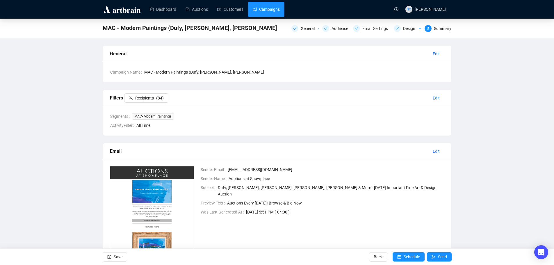
click at [271, 7] on link "Campaigns" at bounding box center [266, 9] width 27 height 15
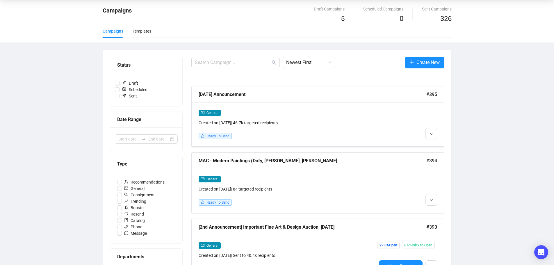
scroll to position [58, 0]
